Goal: Check status: Check status

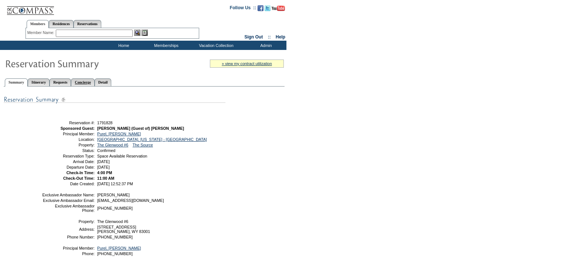
click at [94, 82] on link "Concierge" at bounding box center [82, 82] width 23 height 8
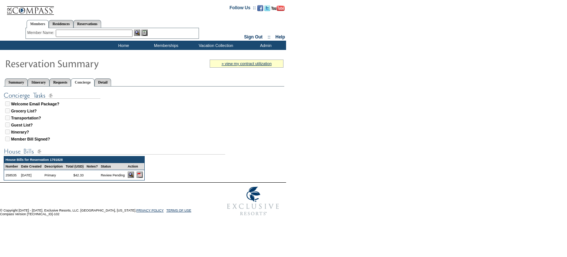
click at [143, 174] on img at bounding box center [140, 174] width 6 height 6
click at [95, 23] on link "Reservations" at bounding box center [87, 24] width 28 height 8
click at [74, 32] on input "text" at bounding box center [70, 33] width 33 height 7
type input "1570586"
